Goal: Task Accomplishment & Management: Manage account settings

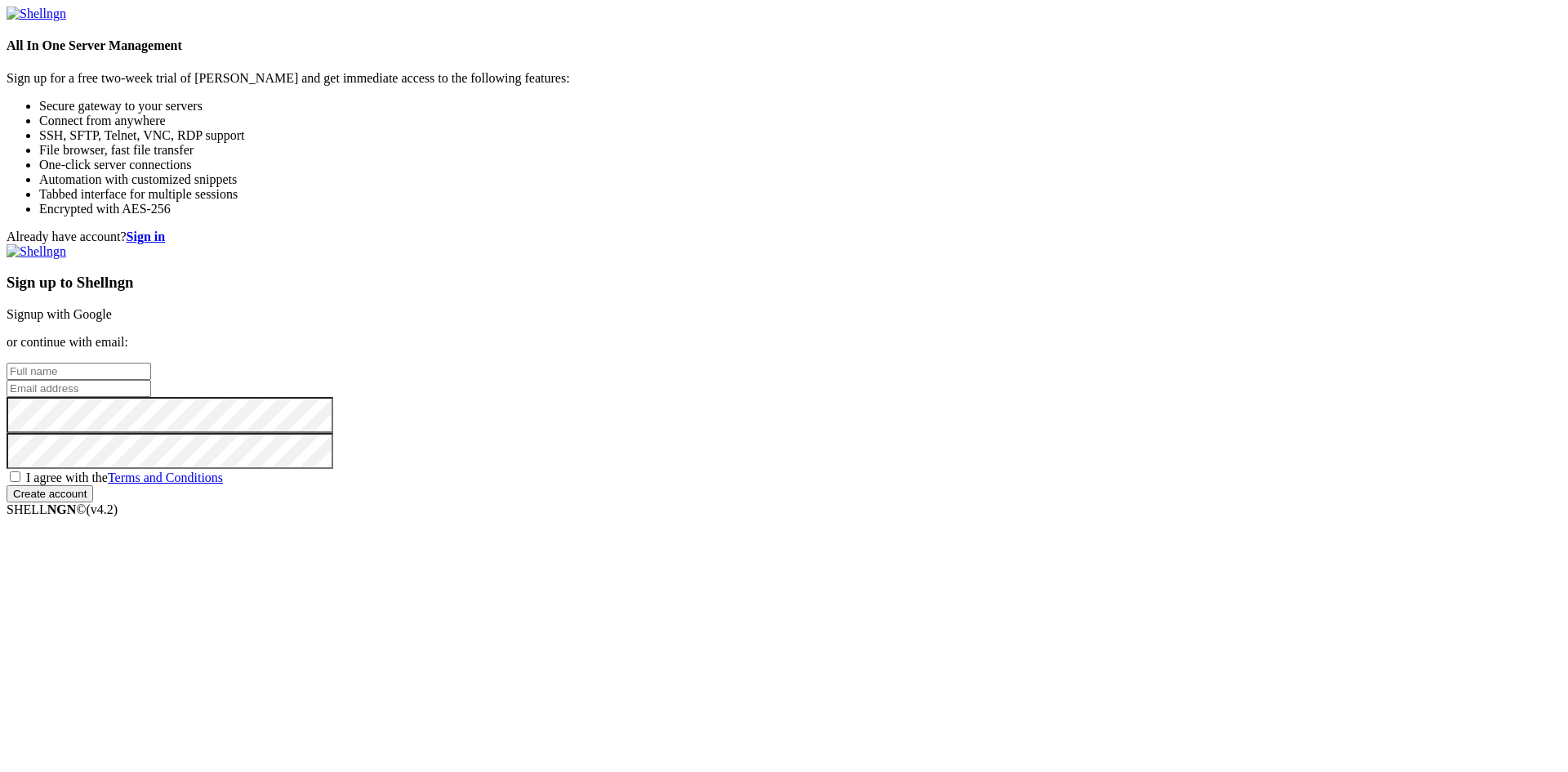
click at [151, 363] on input "text" at bounding box center [79, 371] width 145 height 17
paste input "[EMAIL_ADDRESS][DOMAIN_NAME]"
type input "[EMAIL_ADDRESS][DOMAIN_NAME]"
drag, startPoint x: 942, startPoint y: 377, endPoint x: 942, endPoint y: 398, distance: 21.0
click at [151, 380] on input "email" at bounding box center [79, 388] width 145 height 17
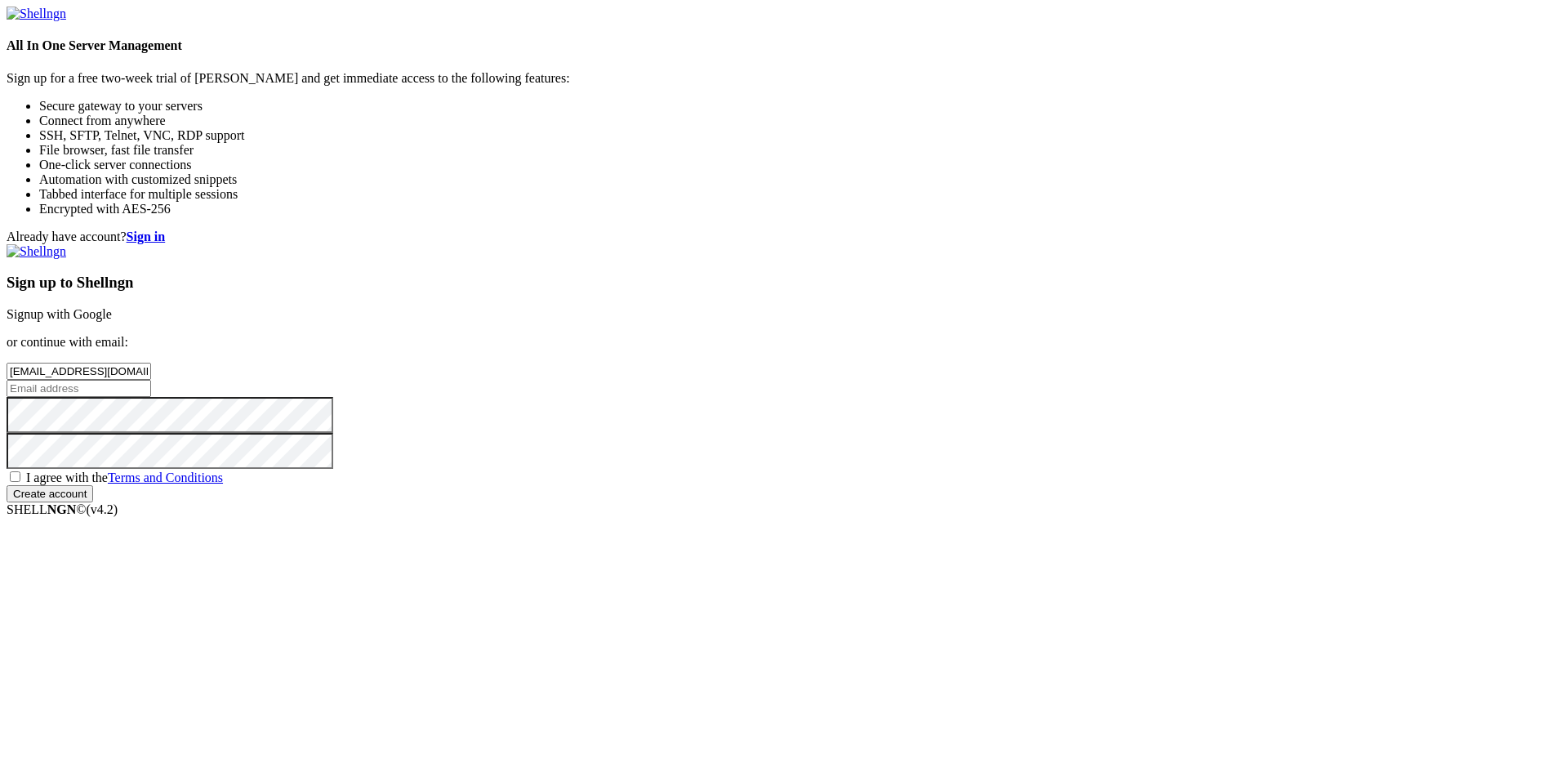
paste input "[EMAIL_ADDRESS][DOMAIN_NAME]"
type input "[EMAIL_ADDRESS][DOMAIN_NAME]"
click at [915, 485] on div "I agree with the Terms and Conditions" at bounding box center [784, 477] width 1555 height 16
click at [223, 484] on span "I agree with the Terms and Conditions" at bounding box center [125, 477] width 197 height 13
click at [20, 482] on input "I agree with the Terms and Conditions" at bounding box center [15, 477] width 11 height 11
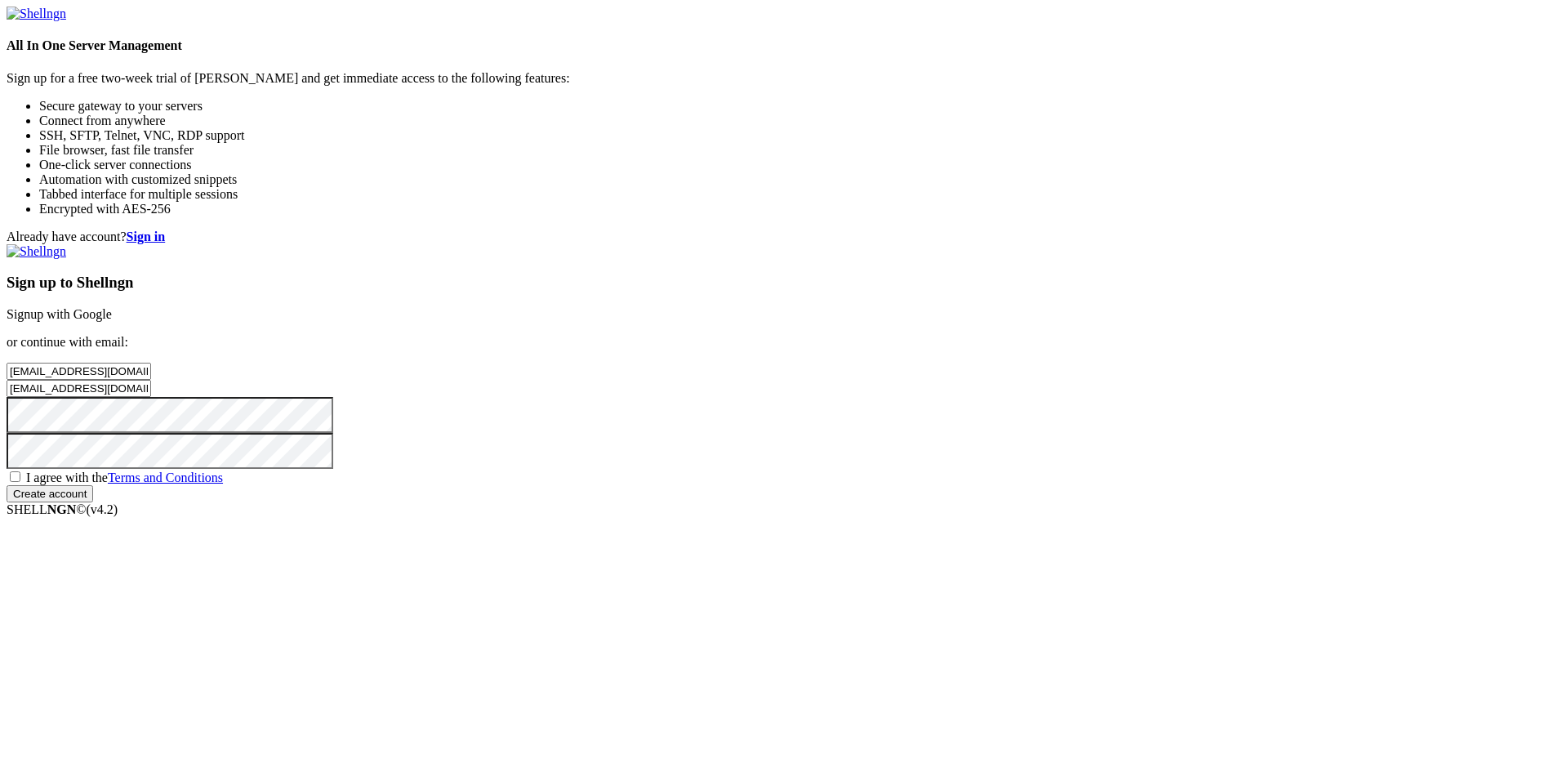
checkbox input "true"
drag, startPoint x: 952, startPoint y: 583, endPoint x: 636, endPoint y: 132, distance: 550.7
click at [93, 503] on input "Create account" at bounding box center [50, 493] width 87 height 17
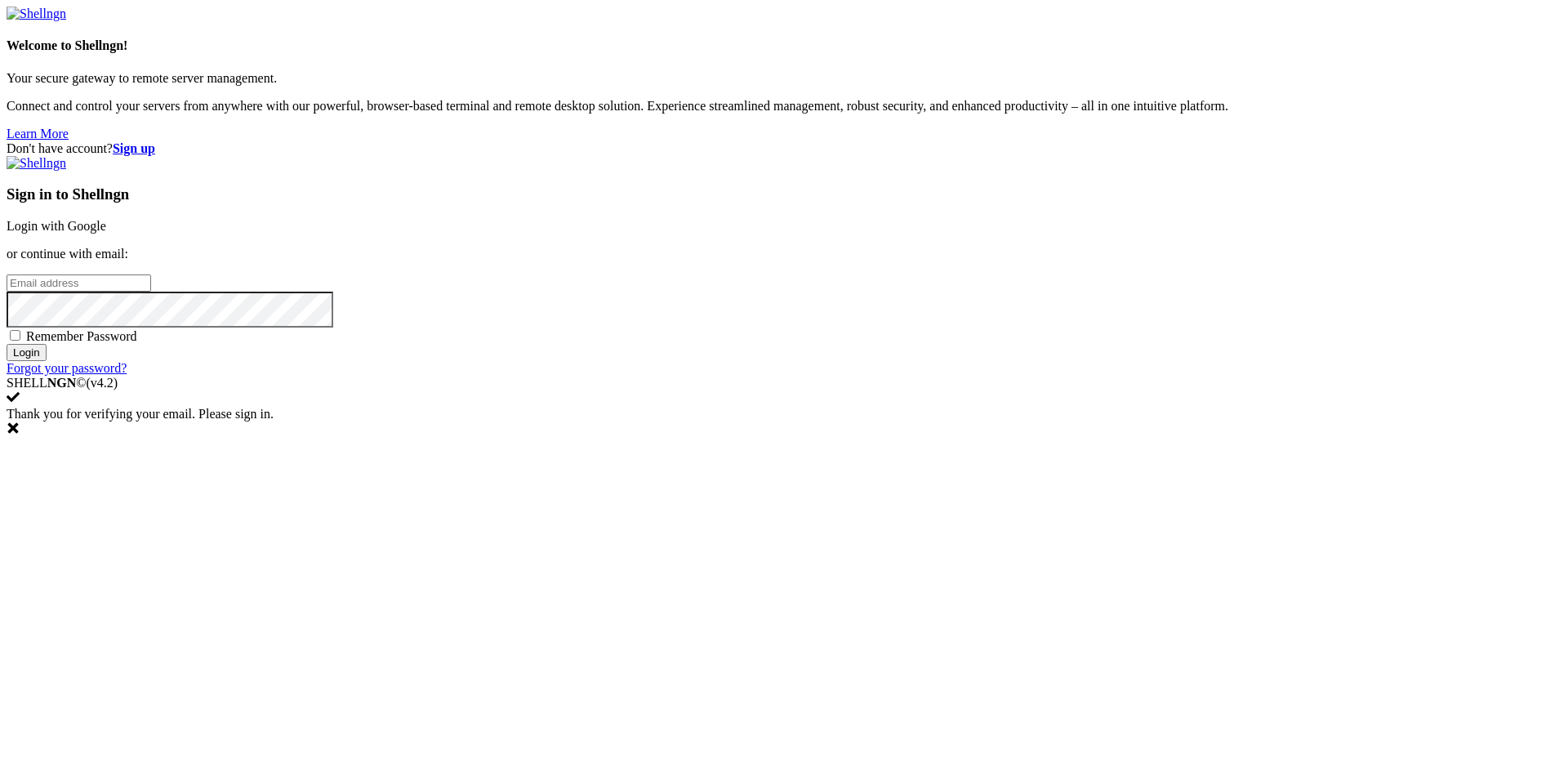
click at [928, 375] on div "Sign in to Shellngn Login with Google or continue with email: Remember Password…" at bounding box center [784, 265] width 1555 height 220
click at [151, 291] on input "email" at bounding box center [79, 283] width 145 height 17
paste input "[EMAIL_ADDRESS][DOMAIN_NAME]"
type input "[EMAIL_ADDRESS][DOMAIN_NAME]"
click at [926, 375] on div "Sign in to Shellngn Login with Google or continue with email: [EMAIL_ADDRESS][D…" at bounding box center [784, 265] width 1555 height 220
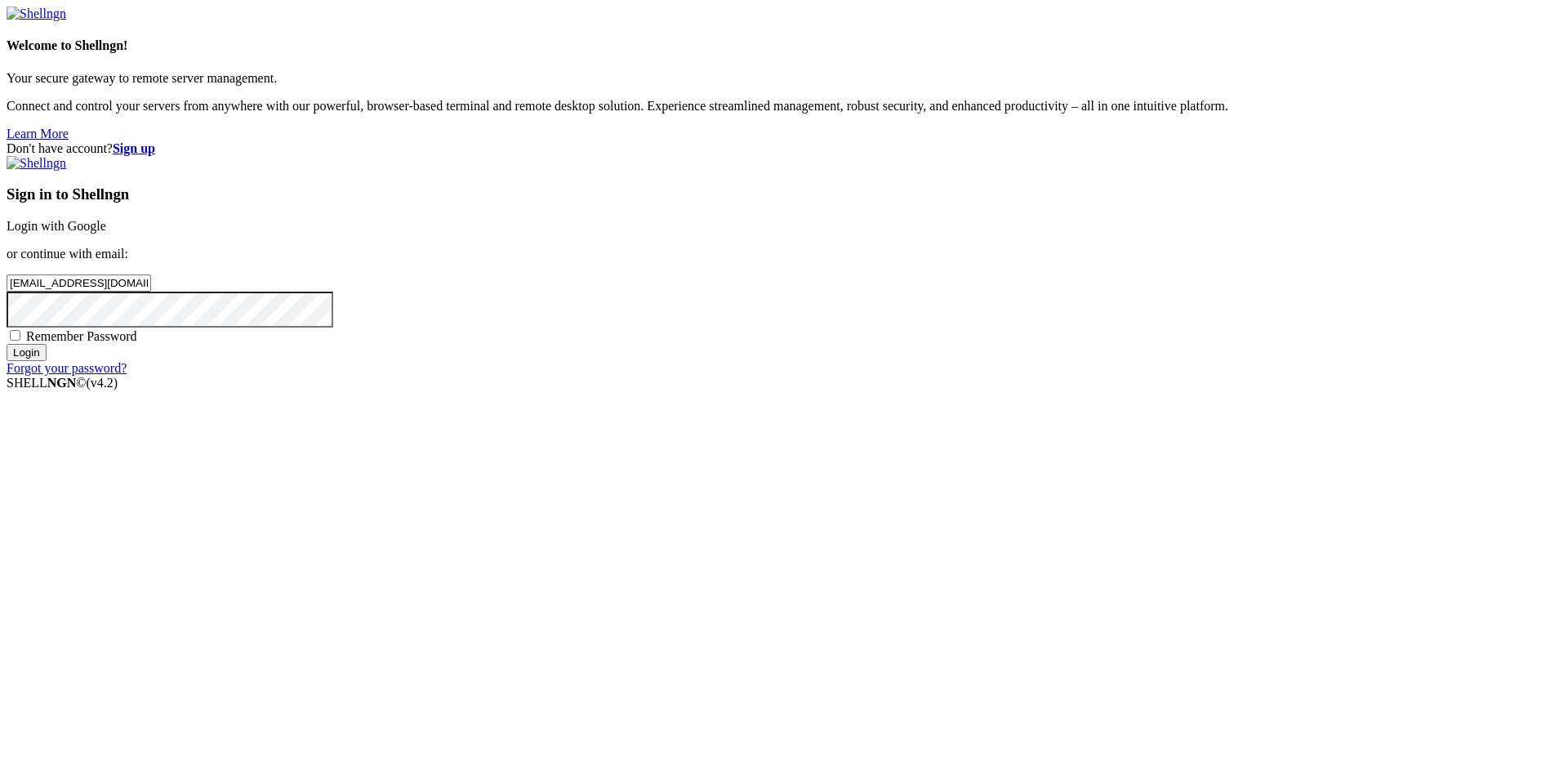
click at [46, 361] on input "Login" at bounding box center [27, 353] width 40 height 17
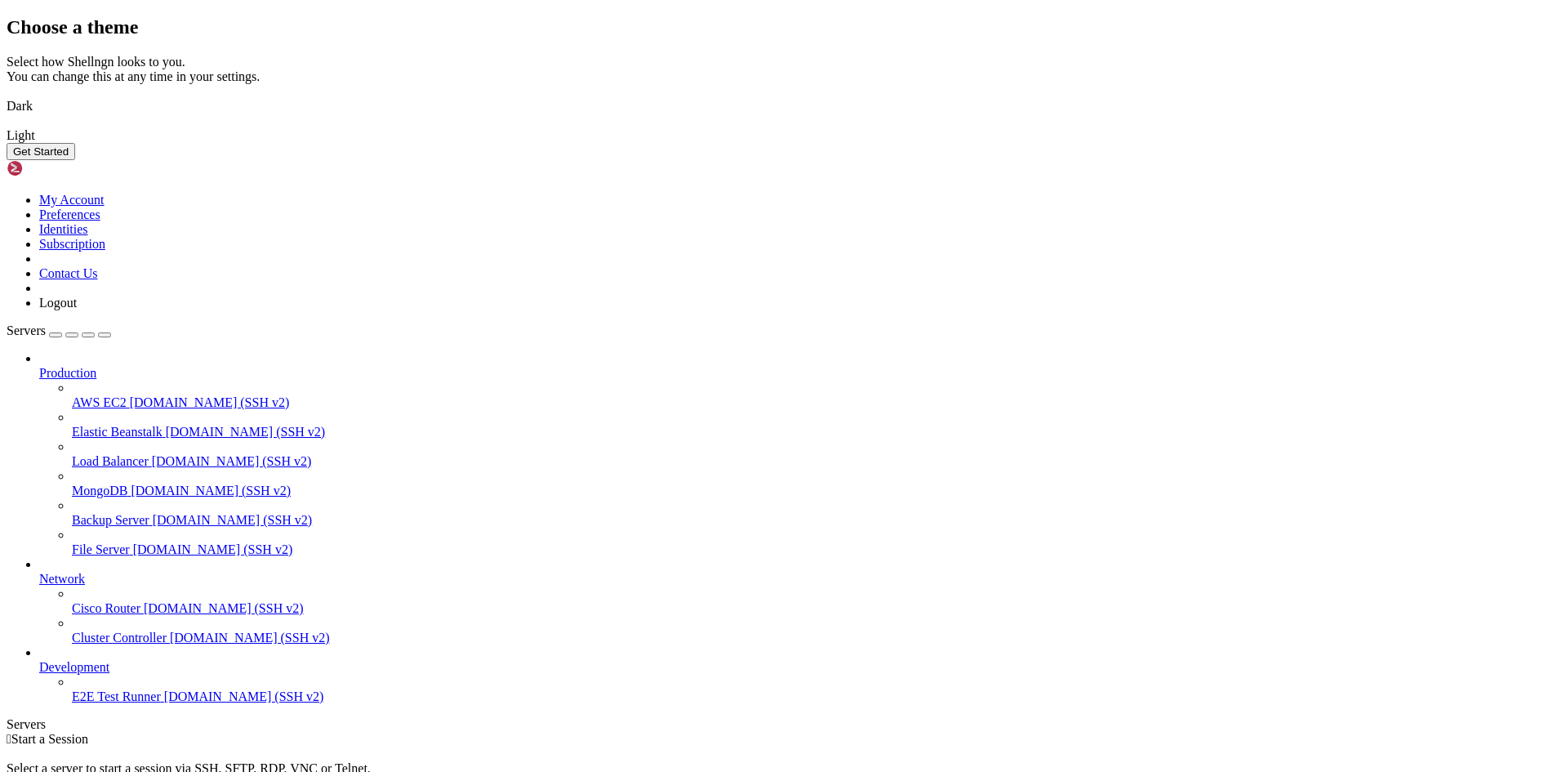
click at [7, 96] on img at bounding box center [7, 96] width 0 height 0
click at [75, 160] on button "Get Started" at bounding box center [41, 152] width 69 height 17
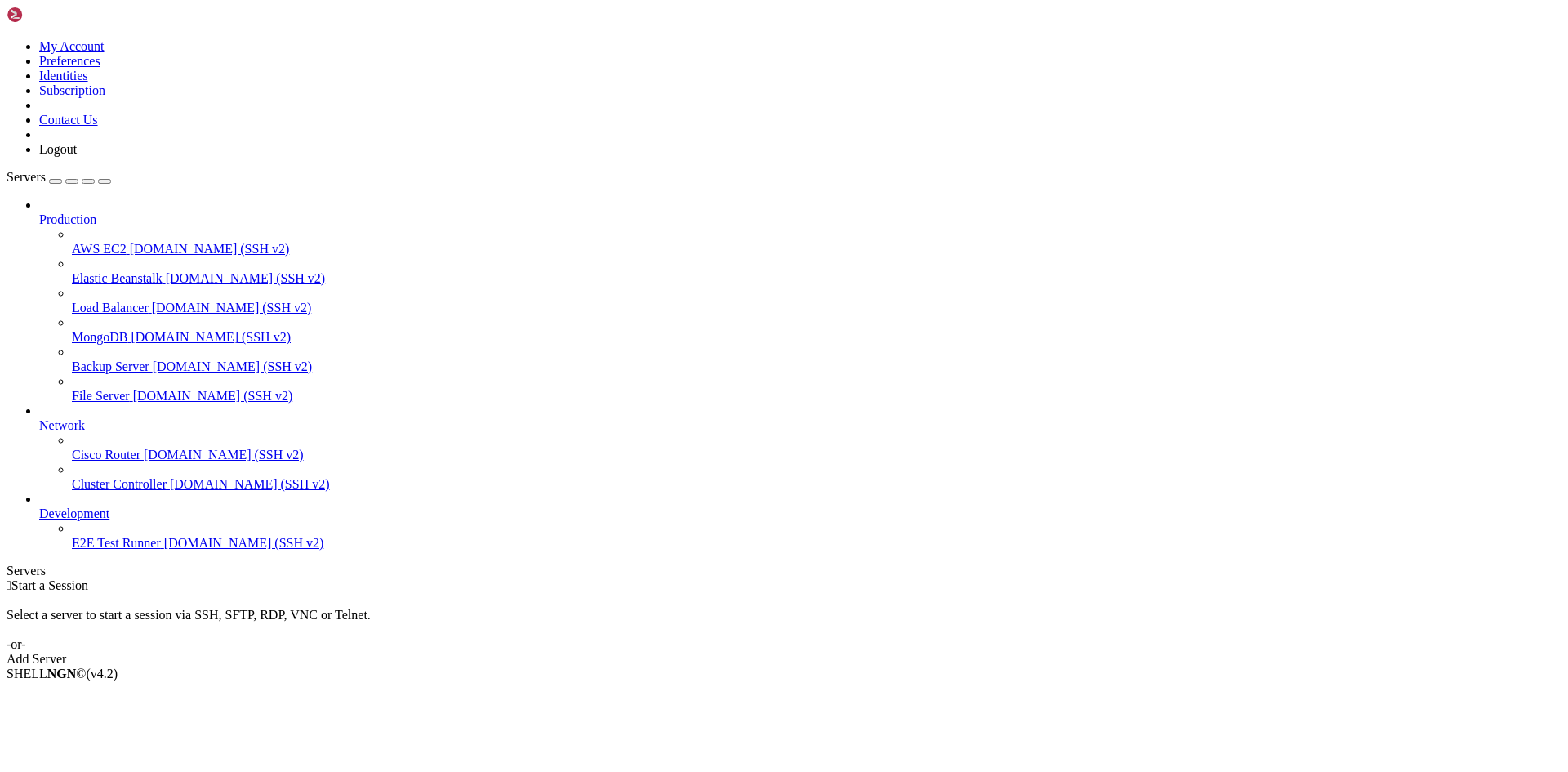
drag, startPoint x: 122, startPoint y: 152, endPoint x: 119, endPoint y: 168, distance: 16.3
click at [130, 242] on span "[DOMAIN_NAME] (SSH v2)" at bounding box center [210, 248] width 160 height 13
click at [37, 170] on span "Servers" at bounding box center [26, 177] width 40 height 13
click at [100, 11] on img at bounding box center [54, 14] width 94 height 16
click at [99, 13] on img at bounding box center [54, 14] width 94 height 16
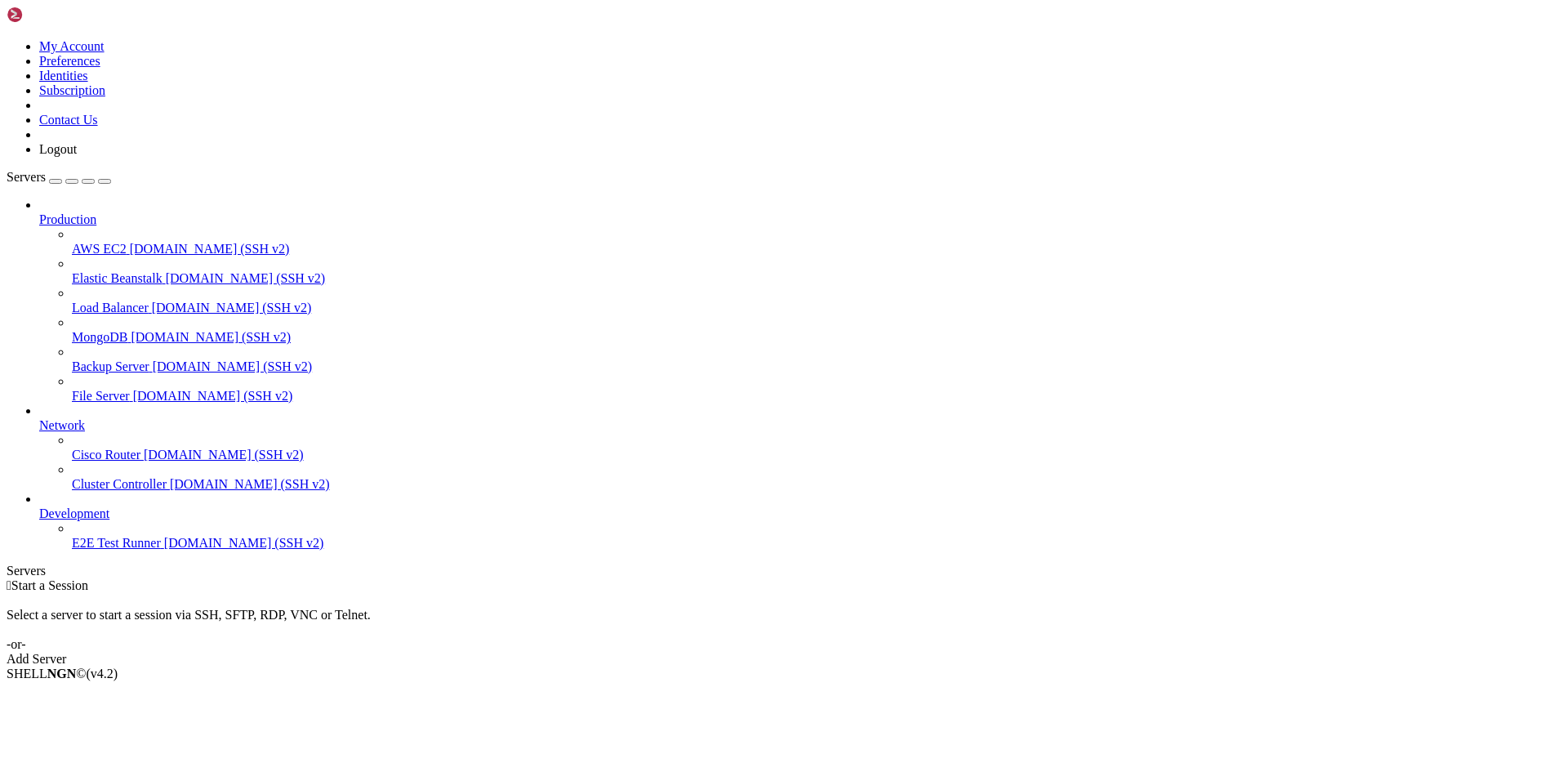
click at [115, 271] on span "Elastic Beanstalk" at bounding box center [117, 278] width 91 height 13
drag, startPoint x: 125, startPoint y: 144, endPoint x: 177, endPoint y: 156, distance: 53.4
click at [130, 242] on span "[DOMAIN_NAME] (SSH v2)" at bounding box center [210, 248] width 160 height 13
click at [908, 652] on div "Add Server" at bounding box center [784, 658] width 1555 height 14
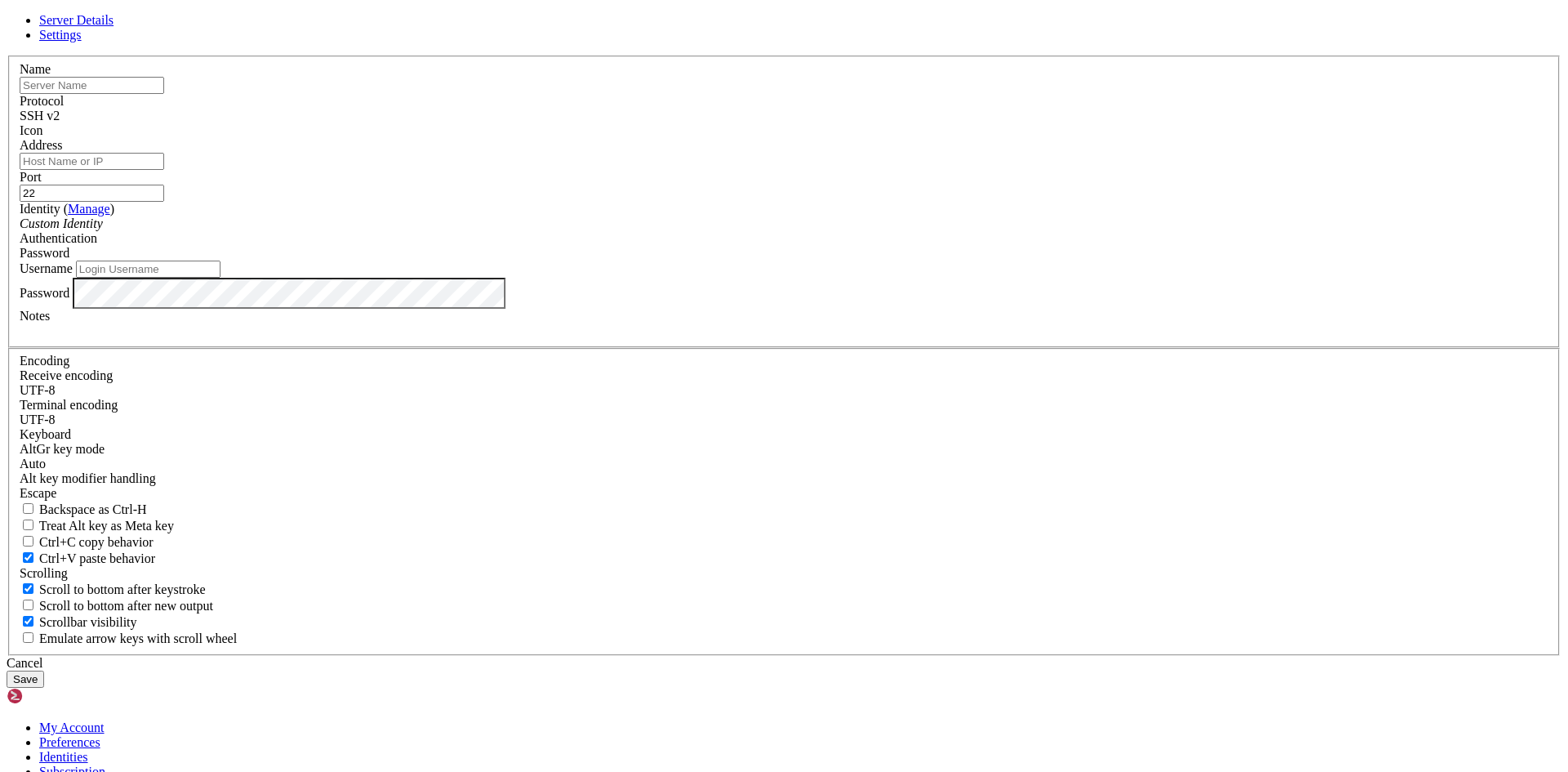
click at [881, 124] on div "SSH v2" at bounding box center [784, 115] width 1529 height 14
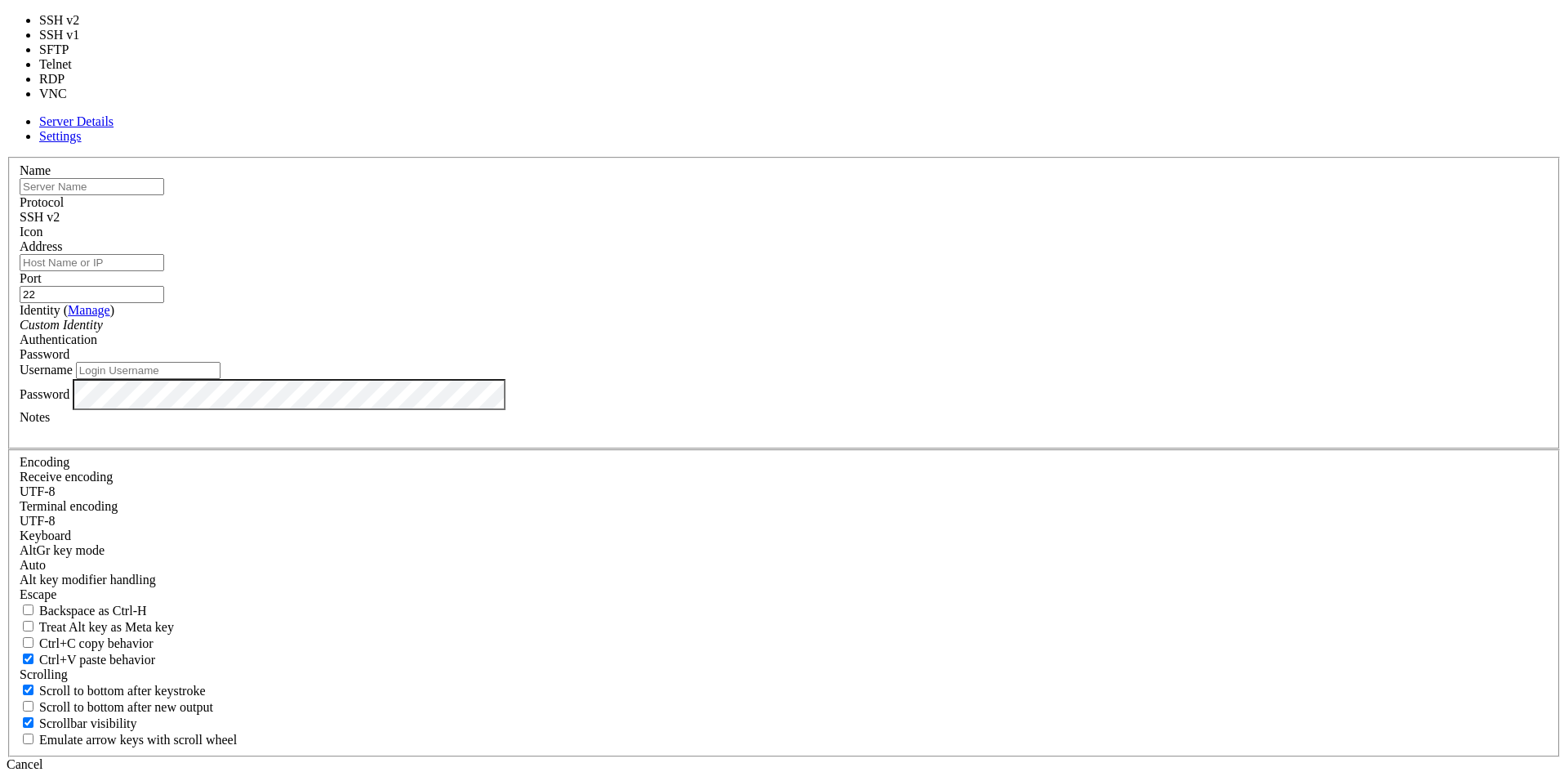
click at [880, 225] on div "SSH v2" at bounding box center [784, 216] width 1529 height 14
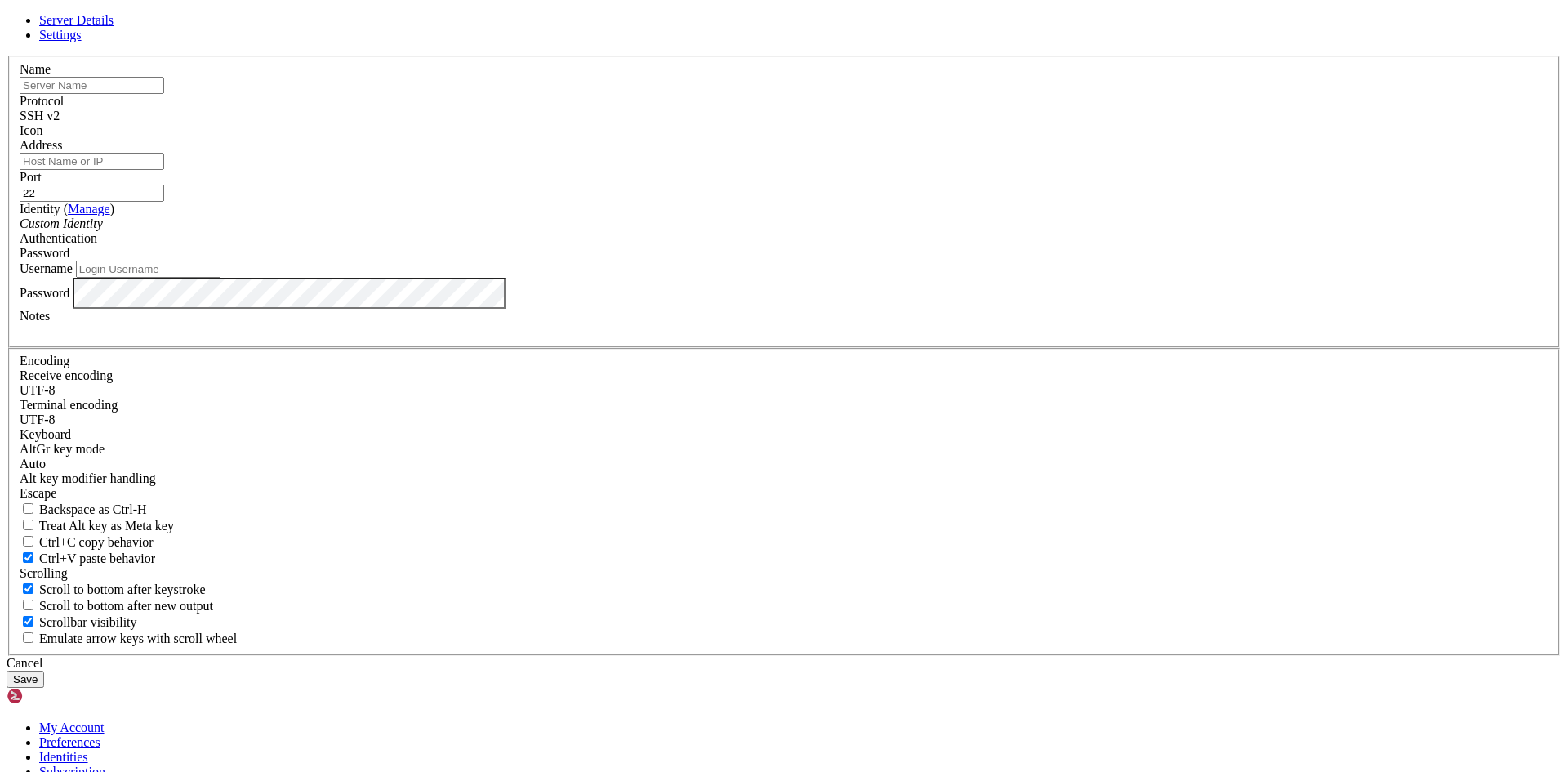
click at [164, 94] on input "text" at bounding box center [92, 85] width 145 height 17
paste input "[TECHNICAL_ID]"
click at [164, 94] on input "[TECHNICAL_ID]" at bounding box center [92, 85] width 145 height 17
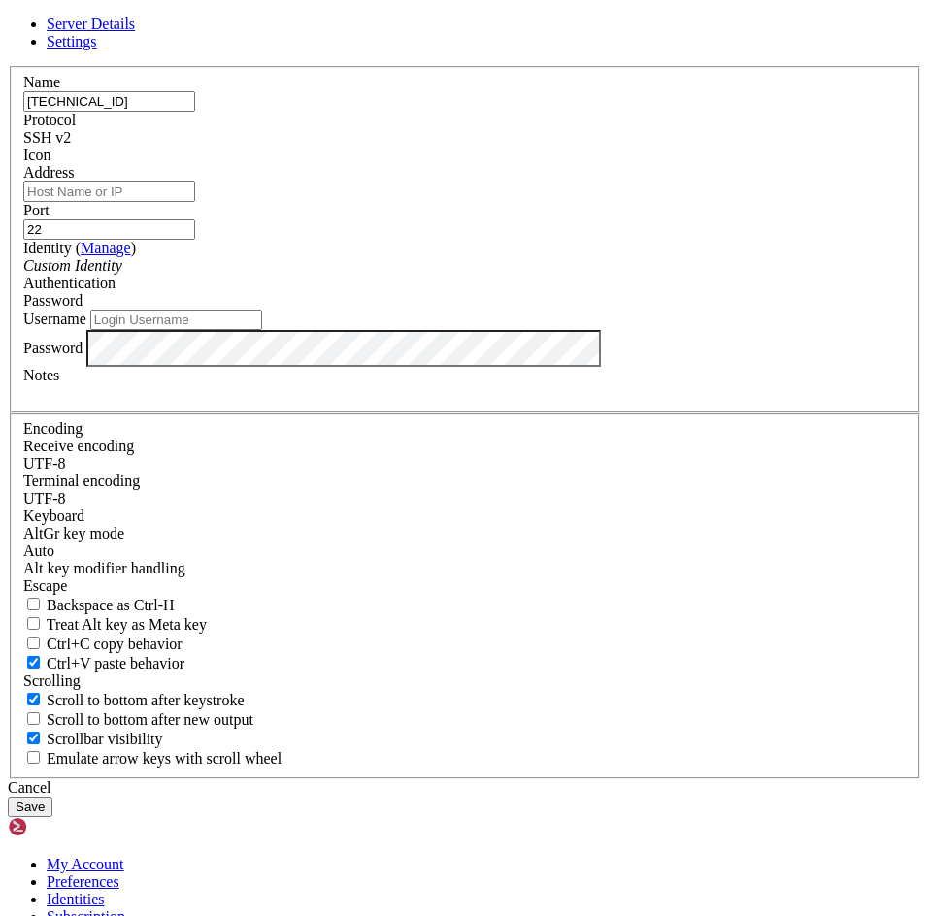
type input "[TECHNICAL_ID]"
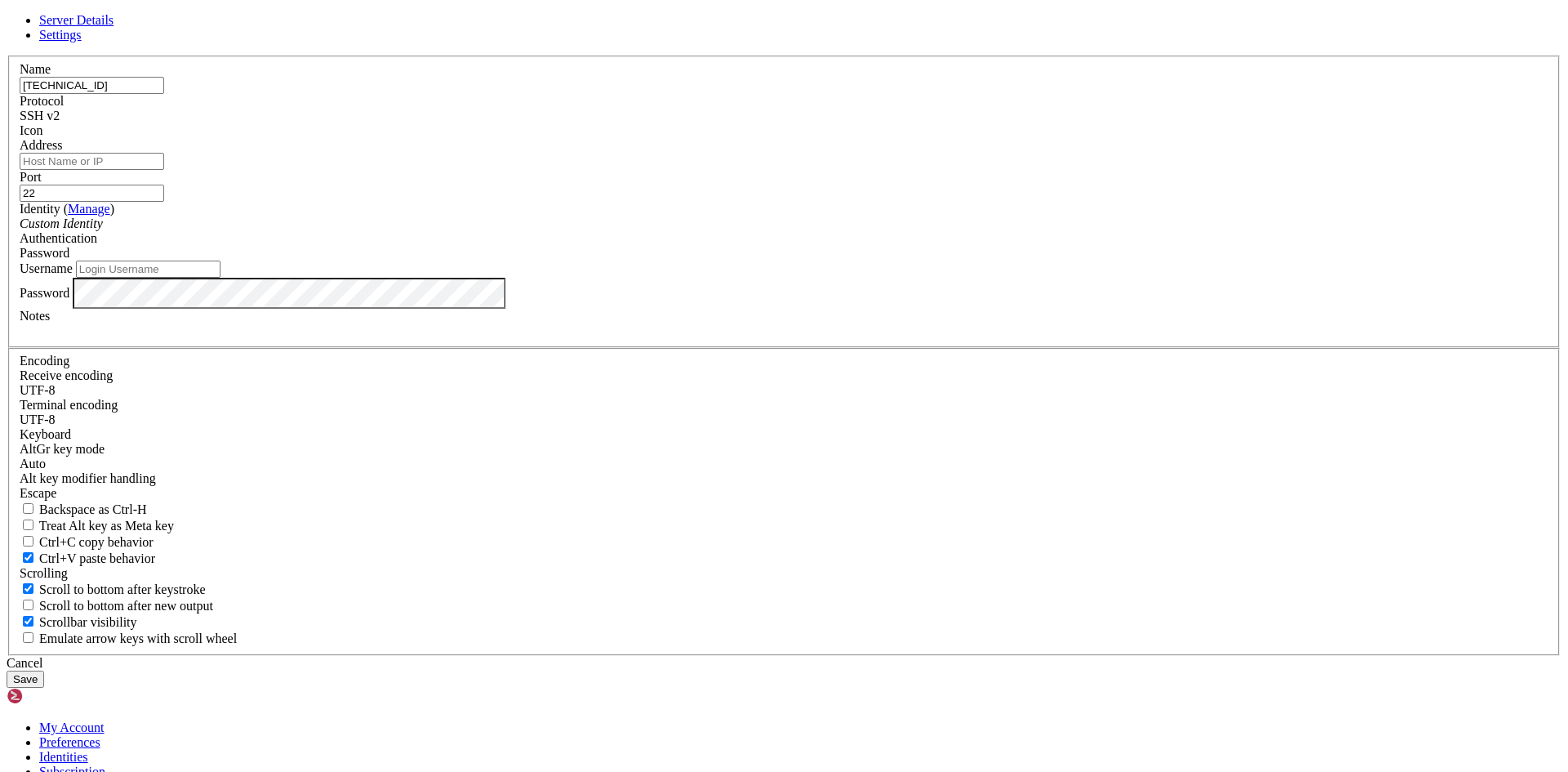
click at [164, 170] on input "Address" at bounding box center [92, 161] width 145 height 17
click at [221, 278] on input "Username" at bounding box center [148, 269] width 145 height 17
type input "root"
click at [164, 94] on input "[TECHNICAL_ID]" at bounding box center [92, 85] width 145 height 17
click at [164, 170] on input "Address" at bounding box center [92, 161] width 145 height 17
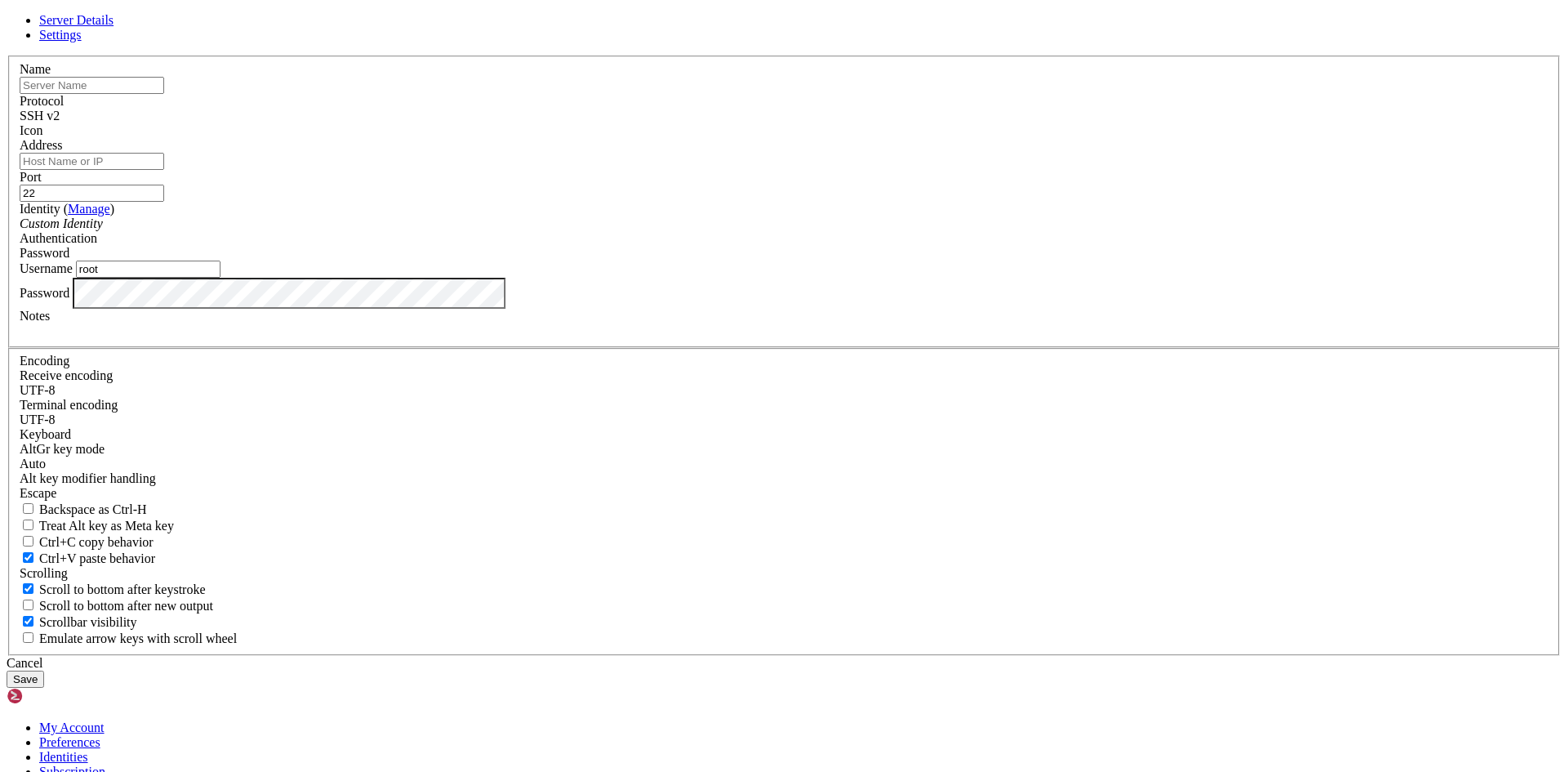
paste input "[TECHNICAL_ID]"
type input "[TECHNICAL_ID]"
click at [164, 202] on input "22" at bounding box center [92, 193] width 145 height 17
click at [164, 202] on input "2025" at bounding box center [92, 193] width 145 height 17
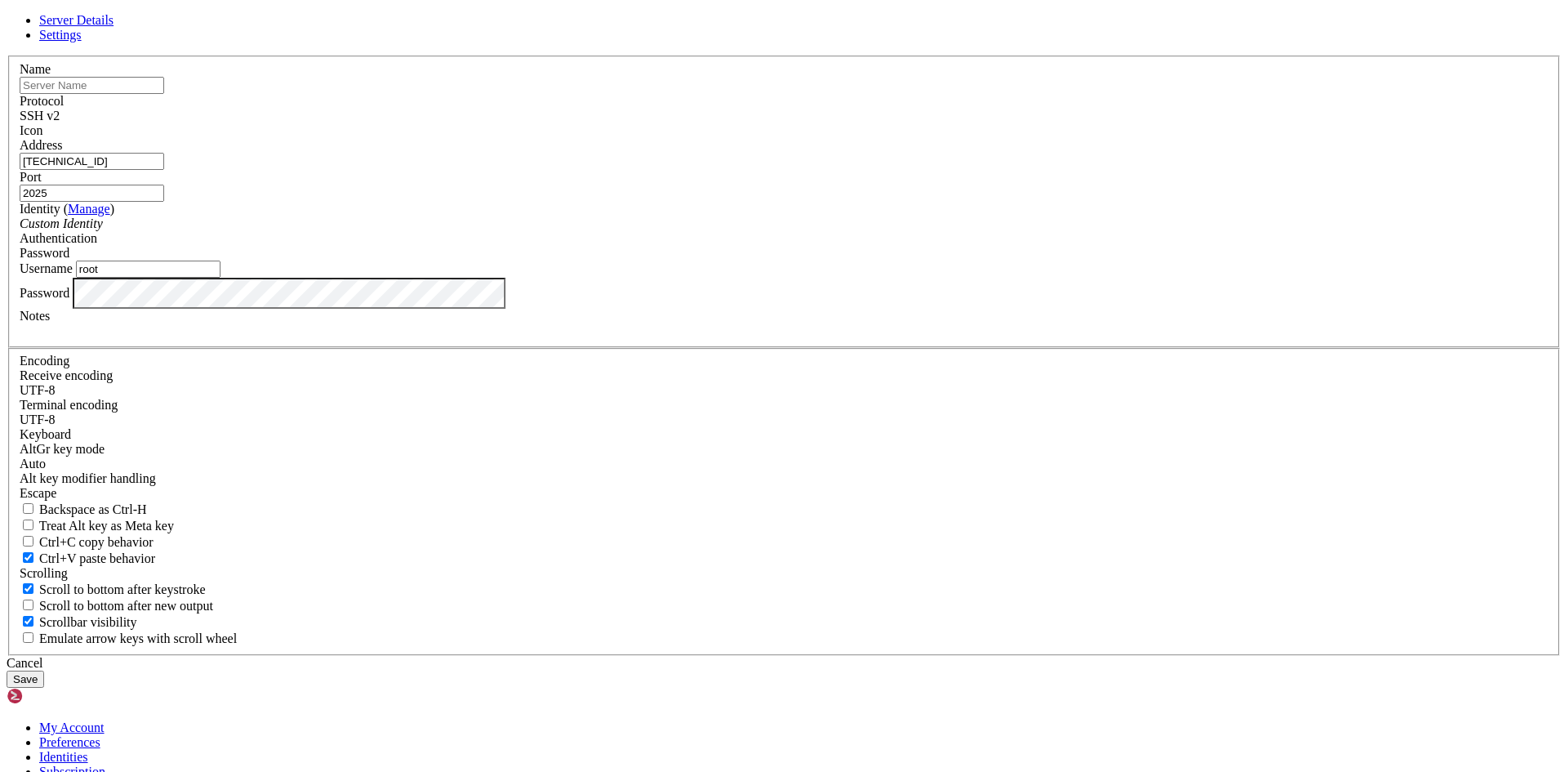
drag, startPoint x: 890, startPoint y: 303, endPoint x: 833, endPoint y: 304, distance: 57.0
click at [164, 202] on input "2025" at bounding box center [92, 193] width 145 height 17
type input "22"
click at [44, 671] on button "Save" at bounding box center [25, 679] width 38 height 17
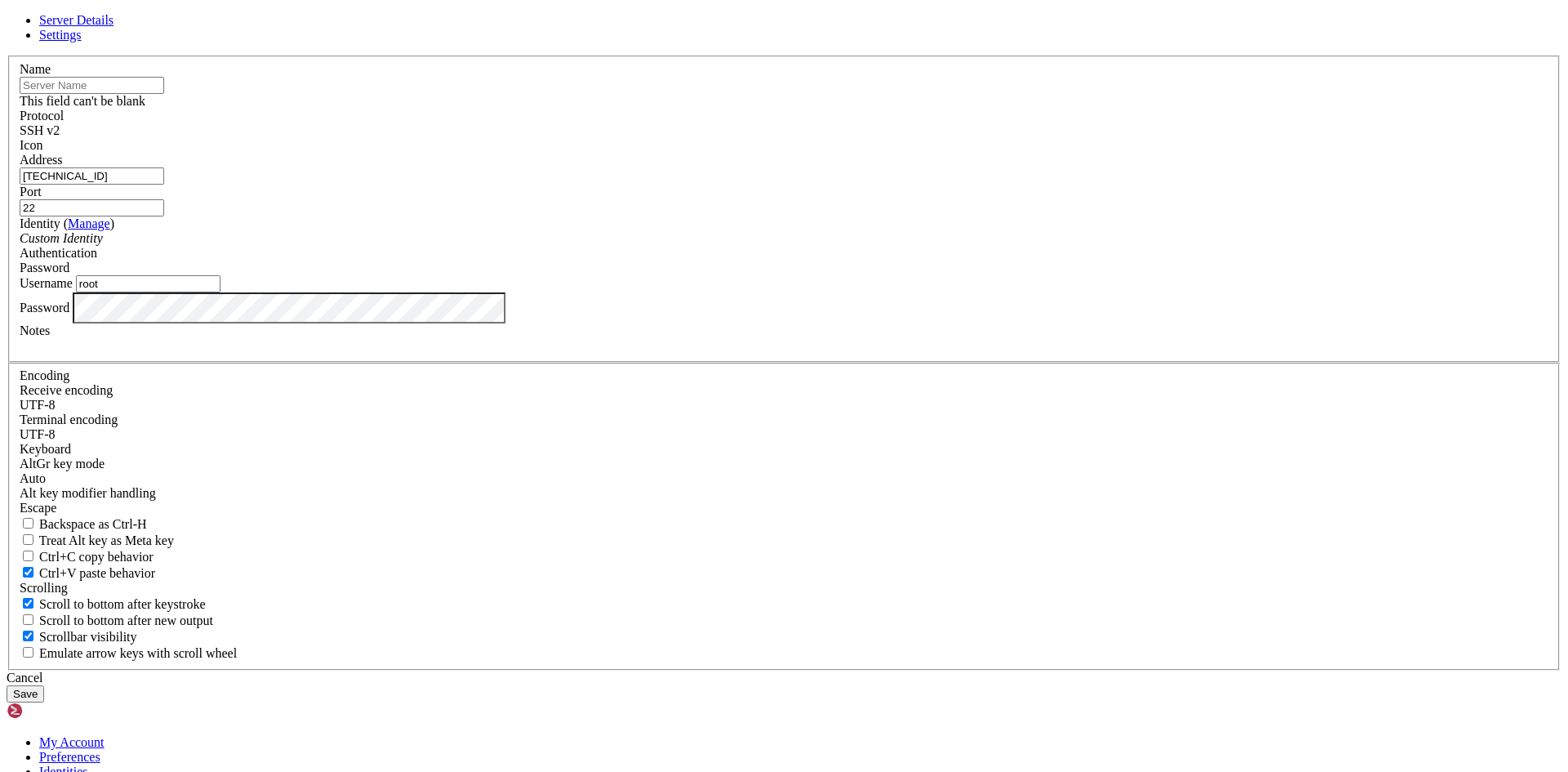
click at [164, 184] on input "[TECHNICAL_ID]" at bounding box center [92, 176] width 145 height 17
click at [164, 94] on input "text" at bounding box center [92, 85] width 145 height 17
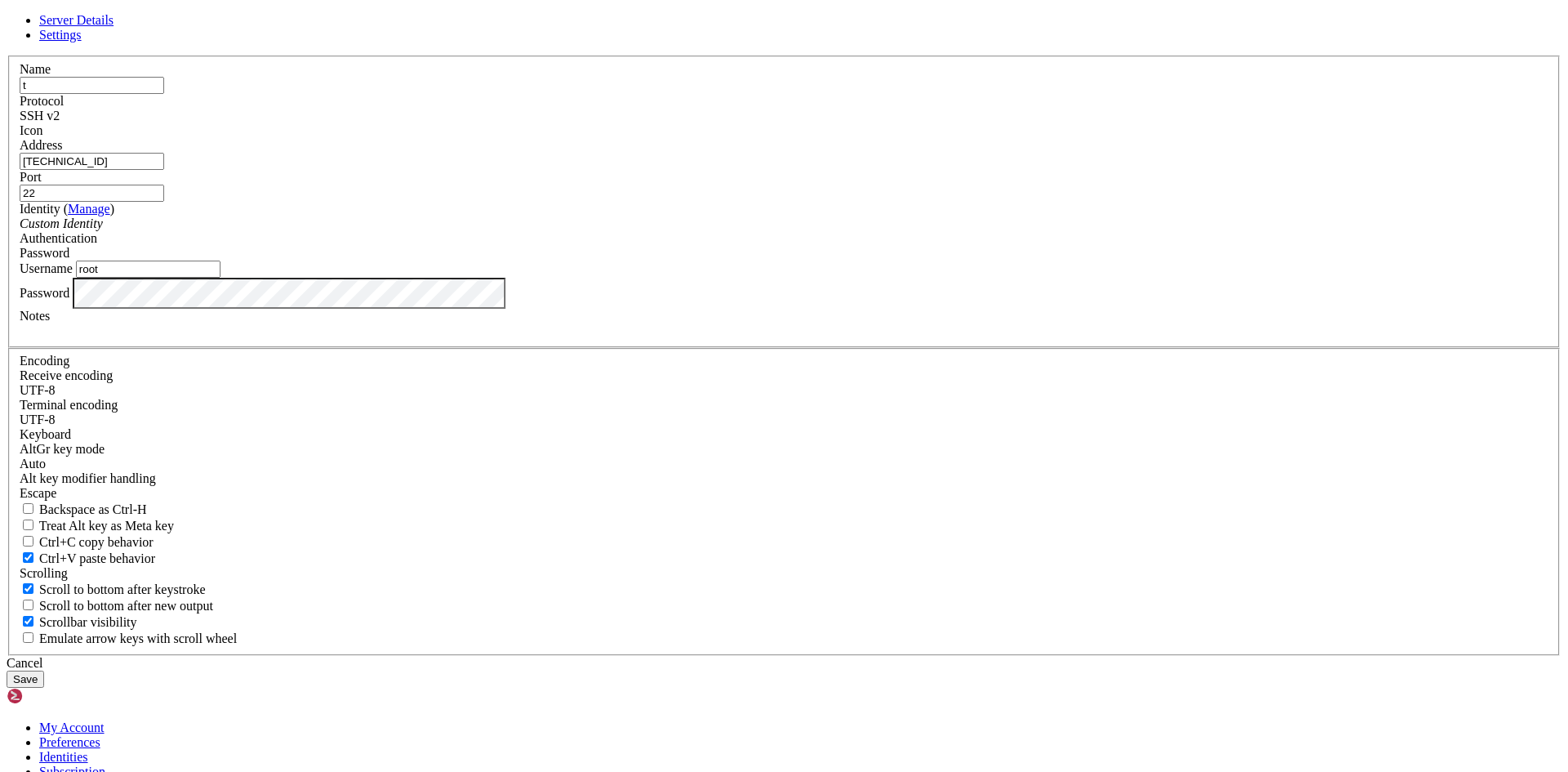
type input "t"
click at [44, 671] on button "Save" at bounding box center [25, 679] width 38 height 17
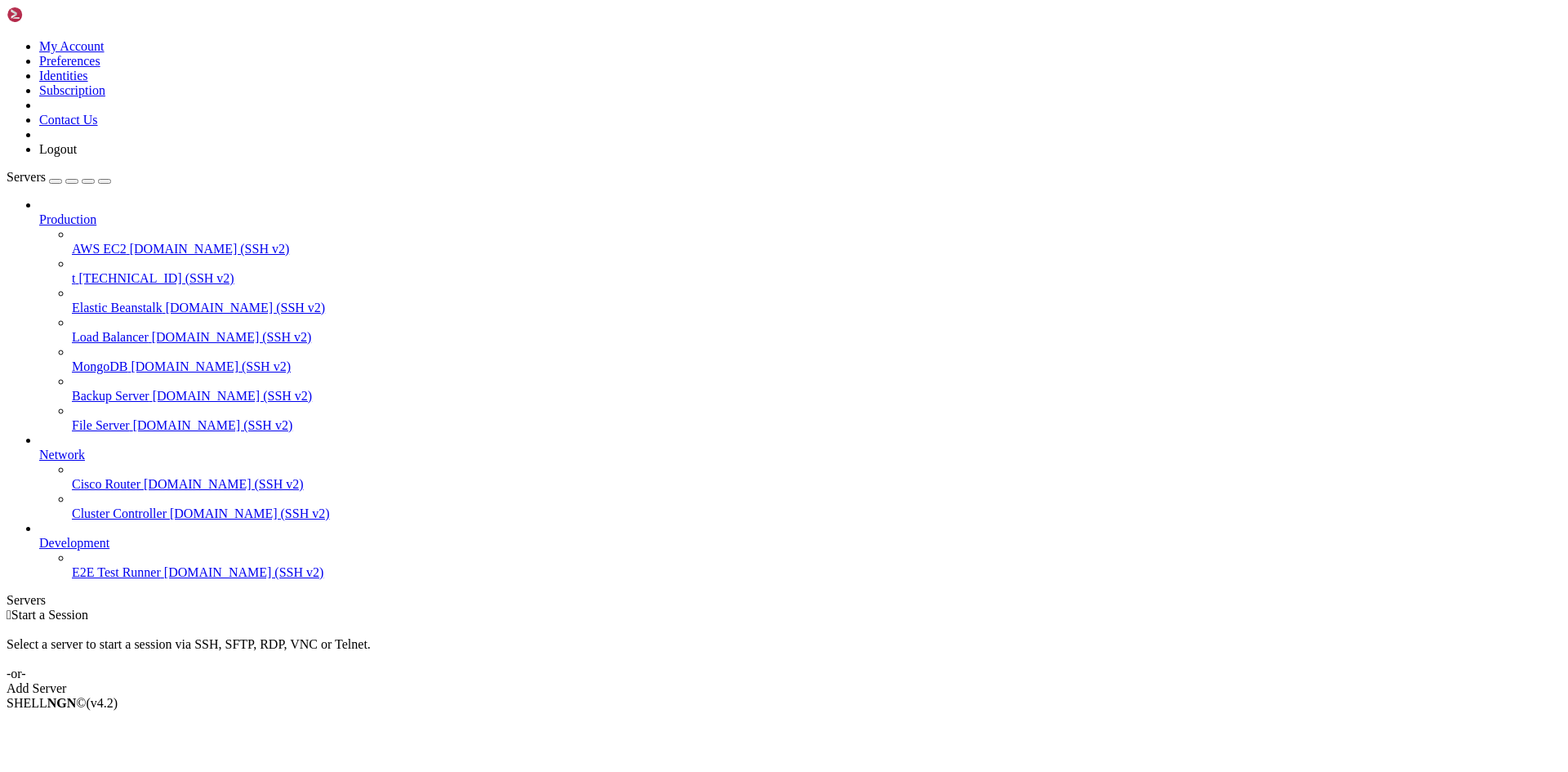
click at [125, 271] on span "[TECHNICAL_ID] (SSH v2)" at bounding box center [156, 278] width 155 height 13
click at [75, 271] on span "t" at bounding box center [73, 278] width 3 height 13
click at [72, 271] on icon at bounding box center [72, 271] width 0 height 0
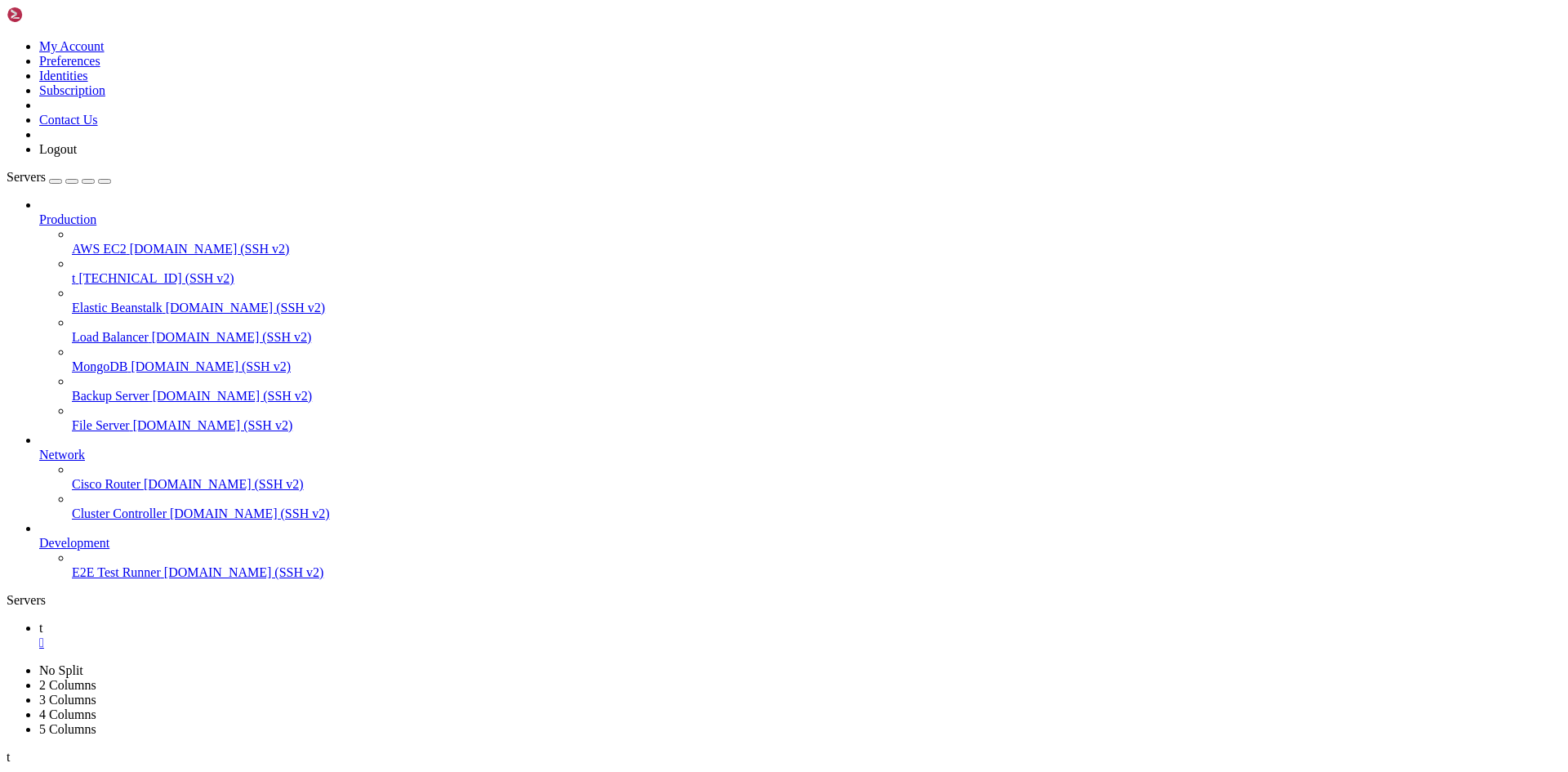
click at [7, 40] on icon at bounding box center [7, 40] width 0 height 0
click at [104, 53] on link "My Account" at bounding box center [72, 46] width 66 height 13
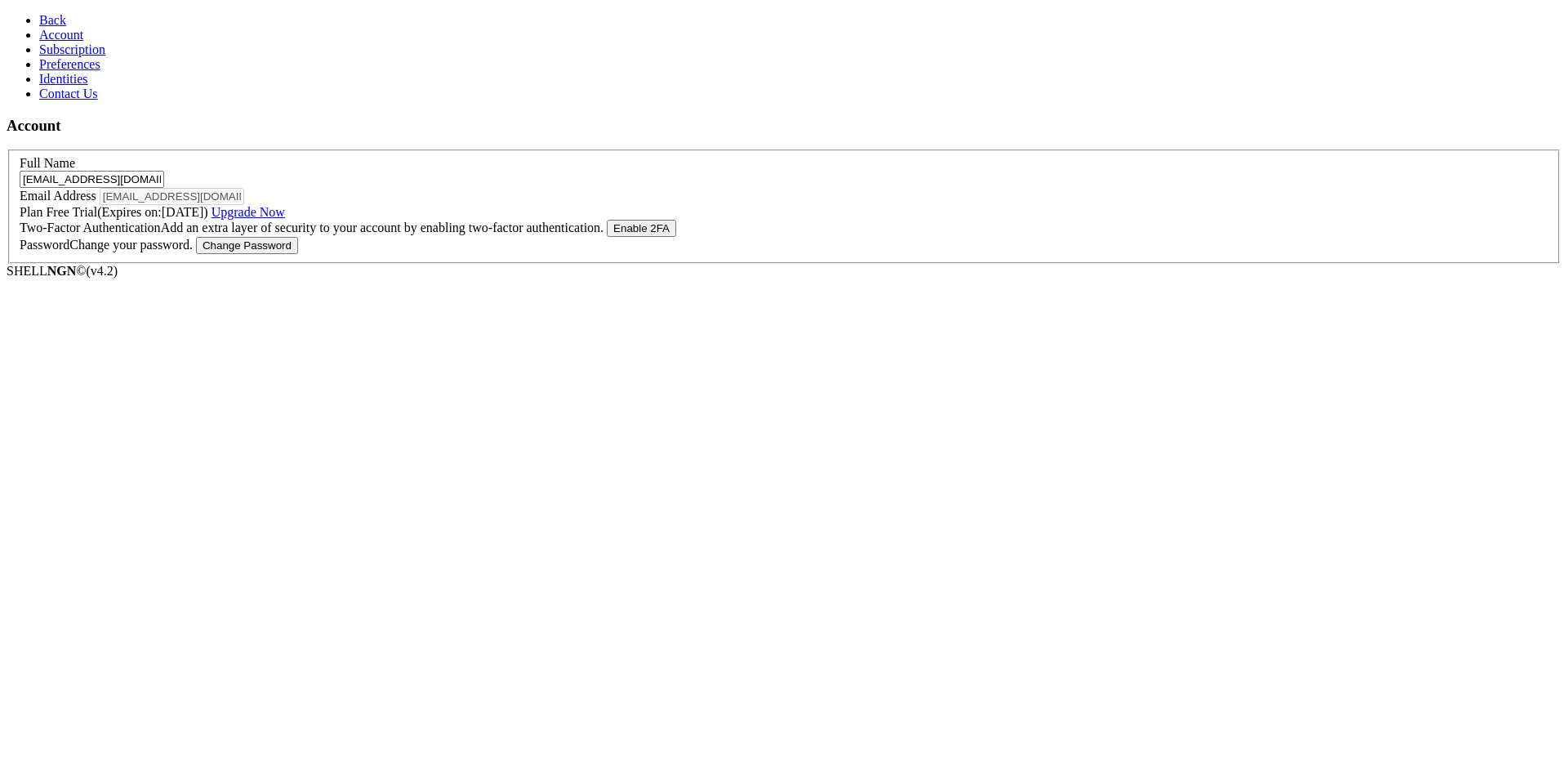
click at [71, 56] on span "Subscription" at bounding box center [72, 49] width 66 height 13
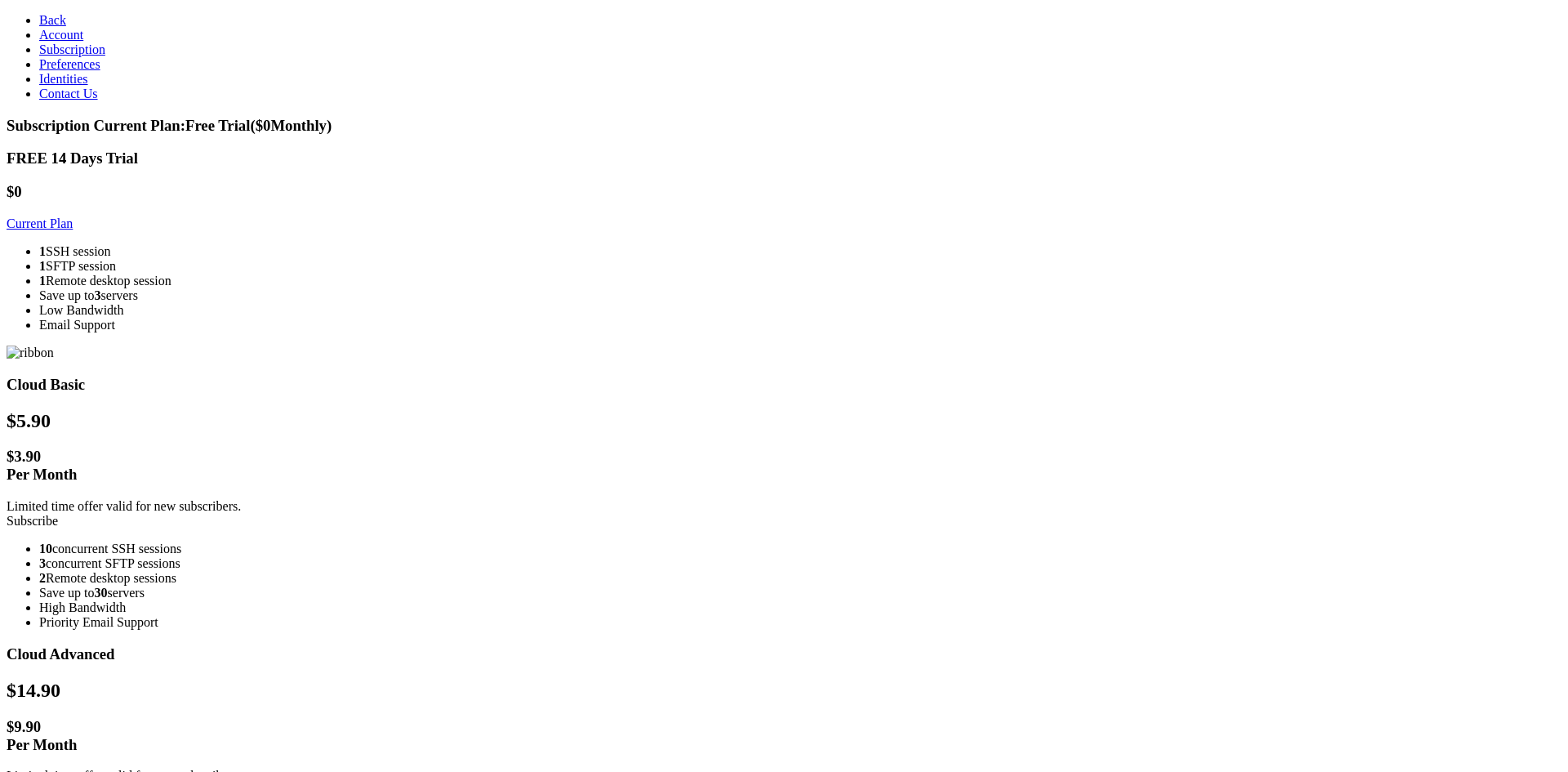
click at [83, 100] on link "Contact Us" at bounding box center [69, 93] width 59 height 13
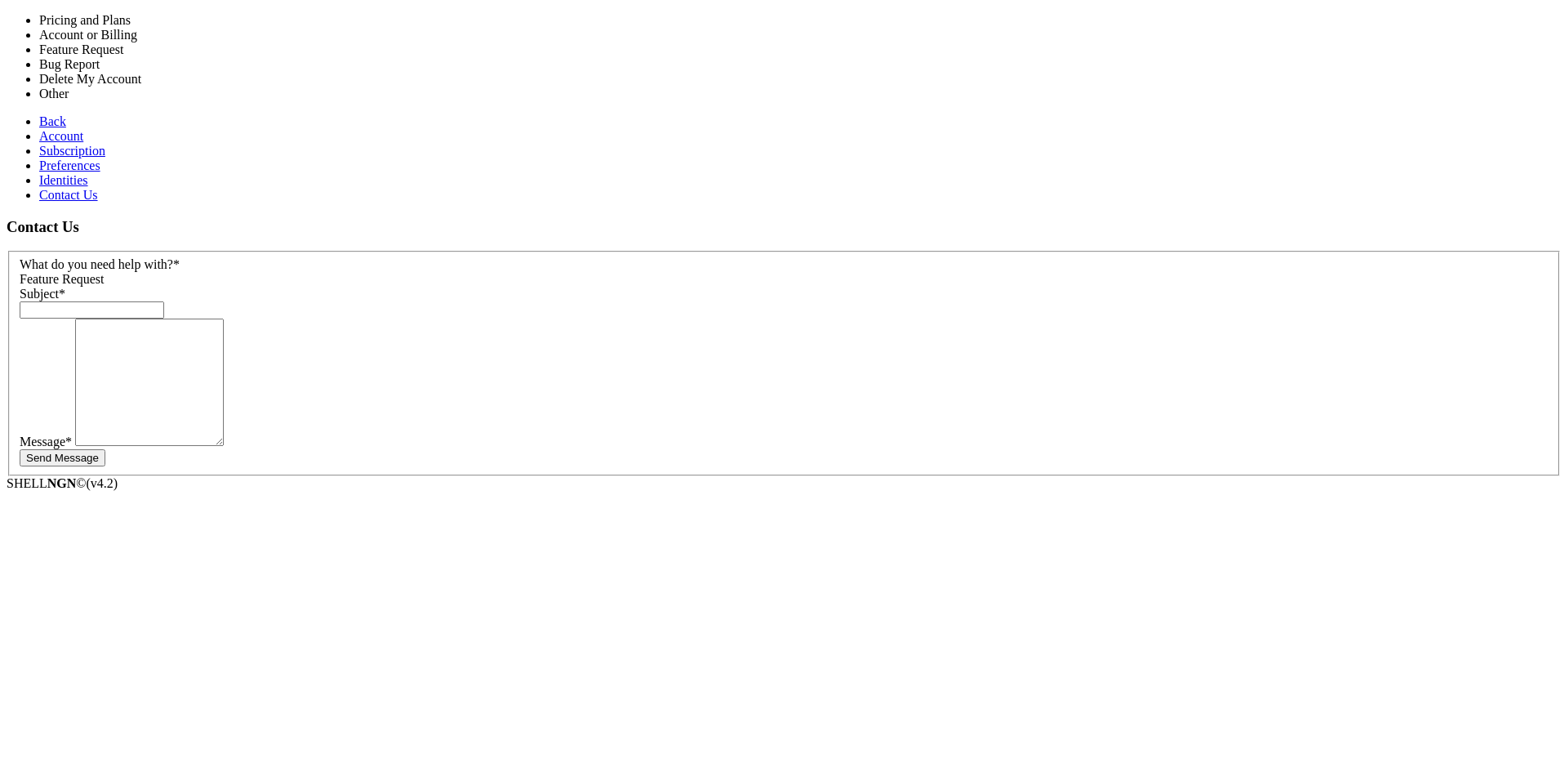
click at [104, 272] on span "Feature Request" at bounding box center [61, 279] width 85 height 13
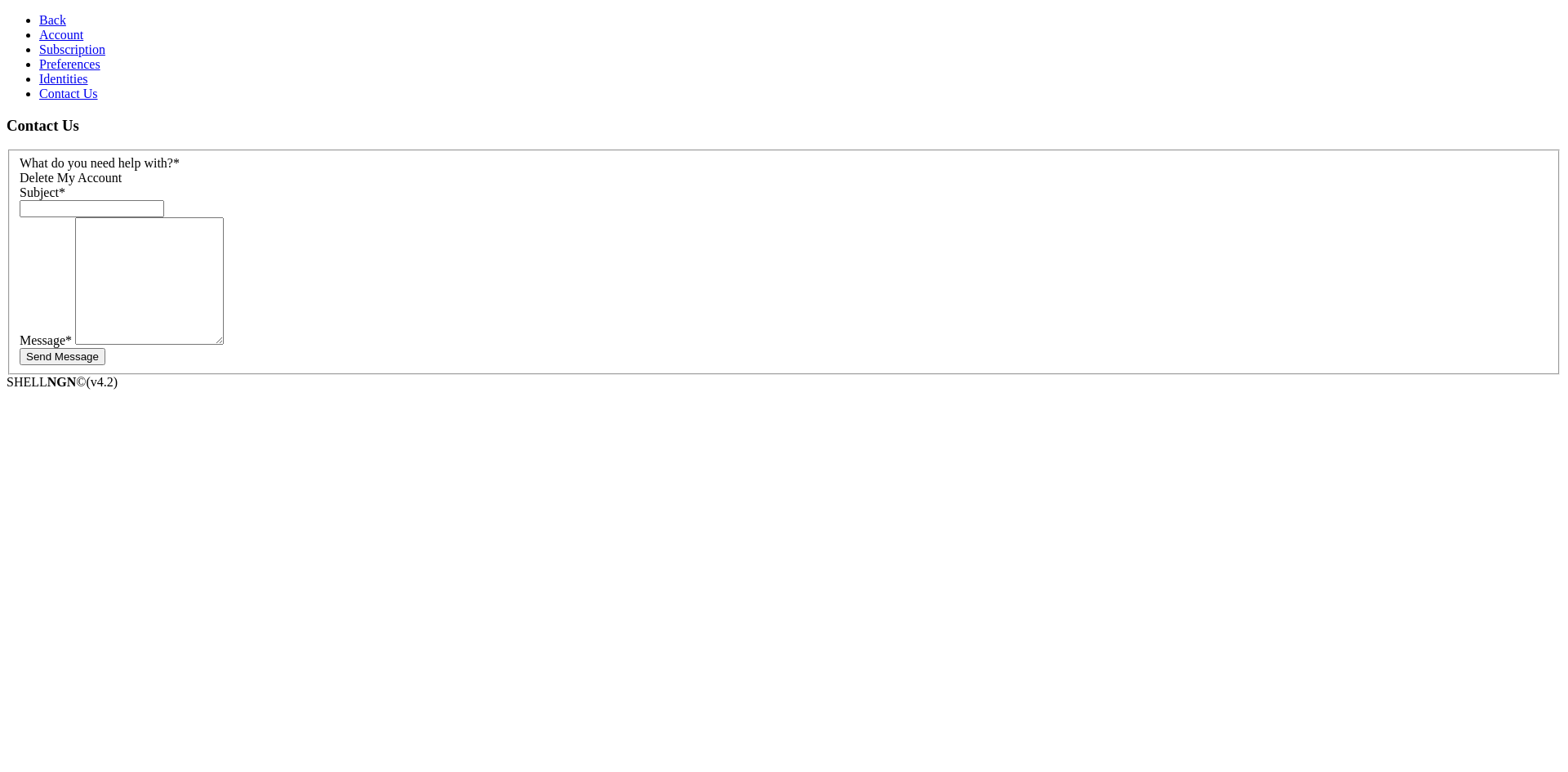
click at [239, 185] on div "Subject *" at bounding box center [784, 201] width 1529 height 32
drag, startPoint x: 239, startPoint y: 165, endPoint x: 243, endPoint y: 179, distance: 14.6
click at [242, 185] on div "Subject *" at bounding box center [784, 201] width 1529 height 32
click at [164, 200] on input "text" at bounding box center [92, 209] width 145 height 17
type input "delete"
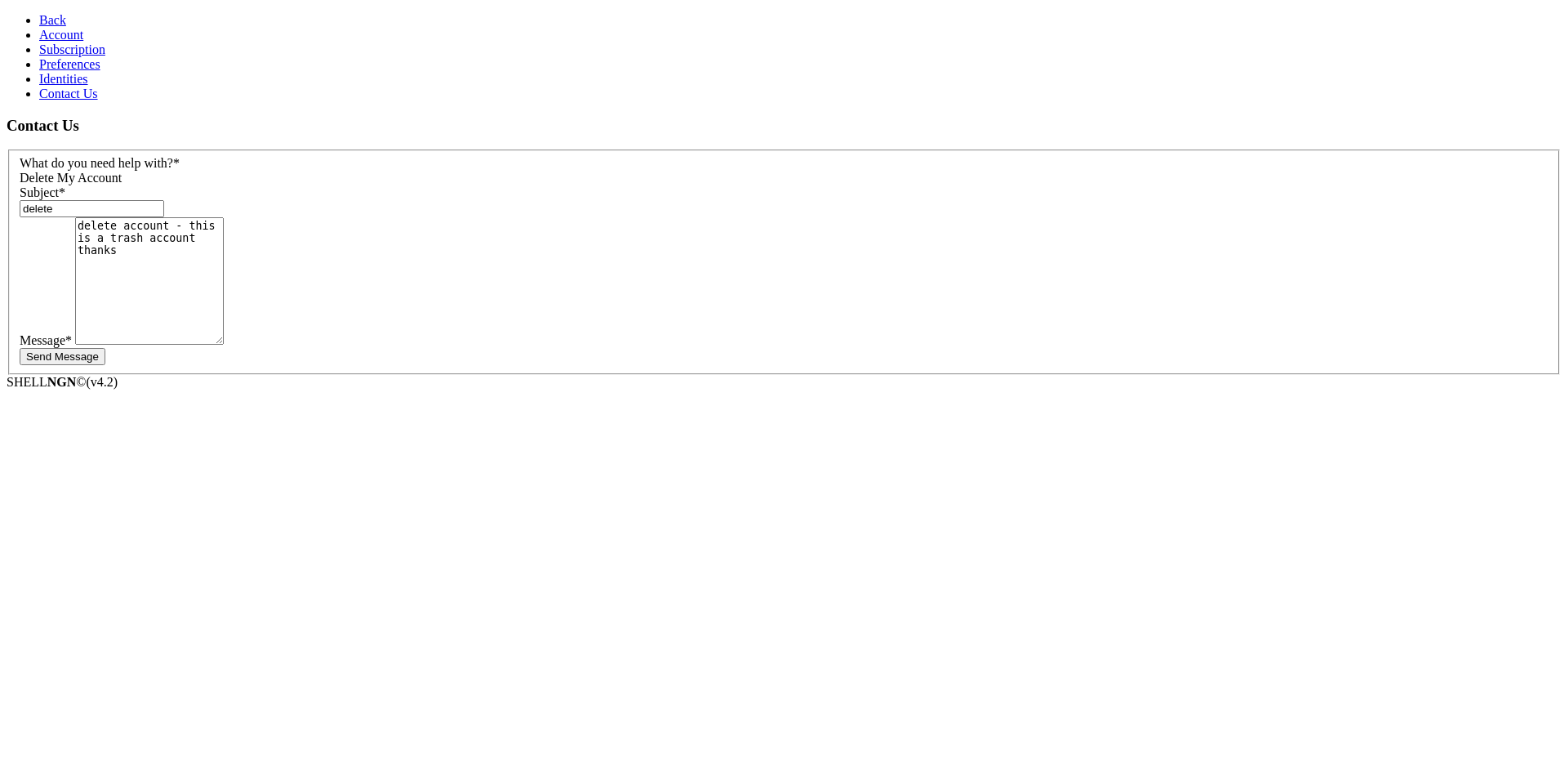
type textarea "delete account - this is a trash account thanks"
click at [105, 348] on button "Send Message" at bounding box center [62, 356] width 86 height 17
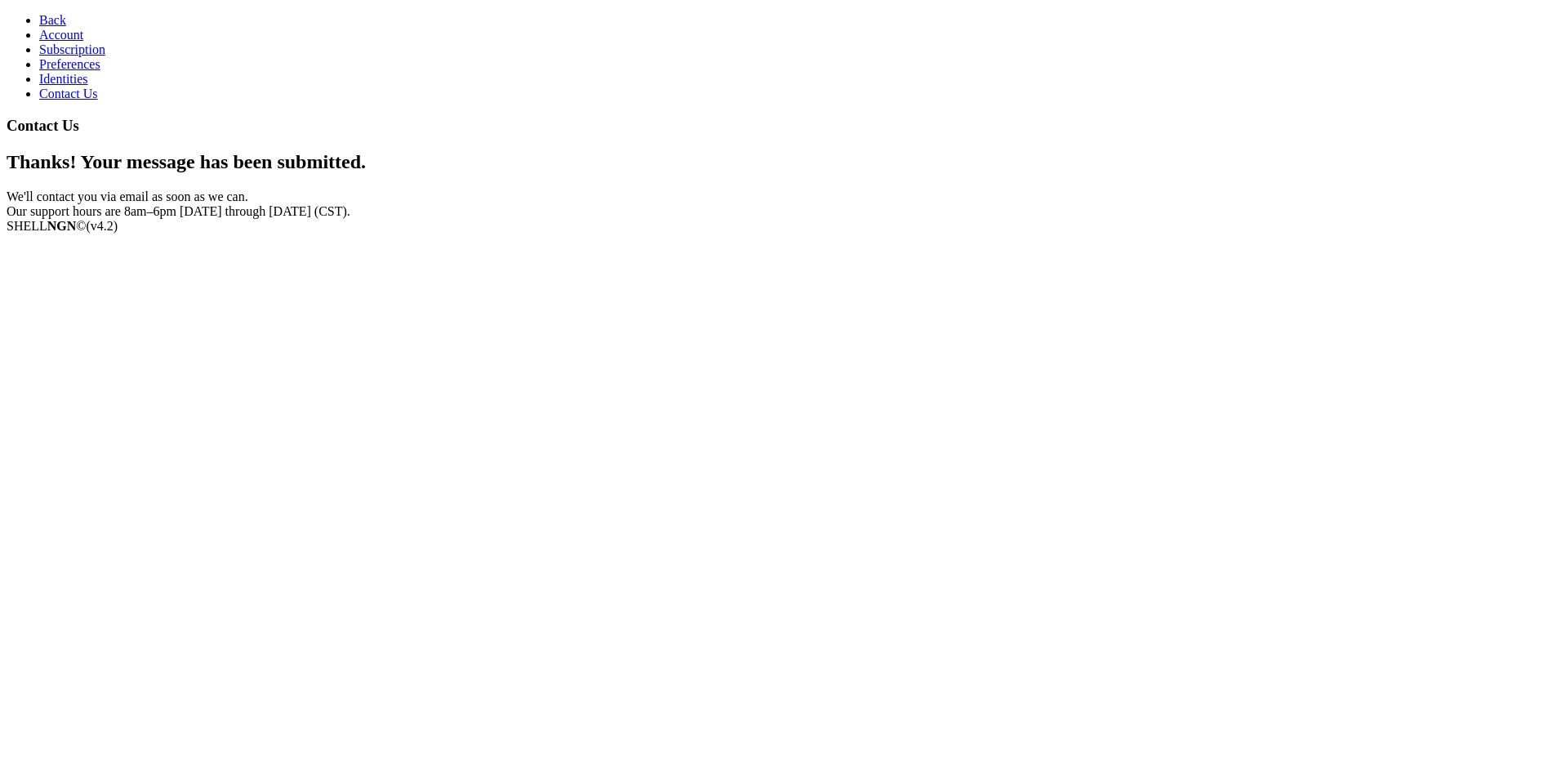
click at [46, 14] on span "Back" at bounding box center [53, 20] width 27 height 13
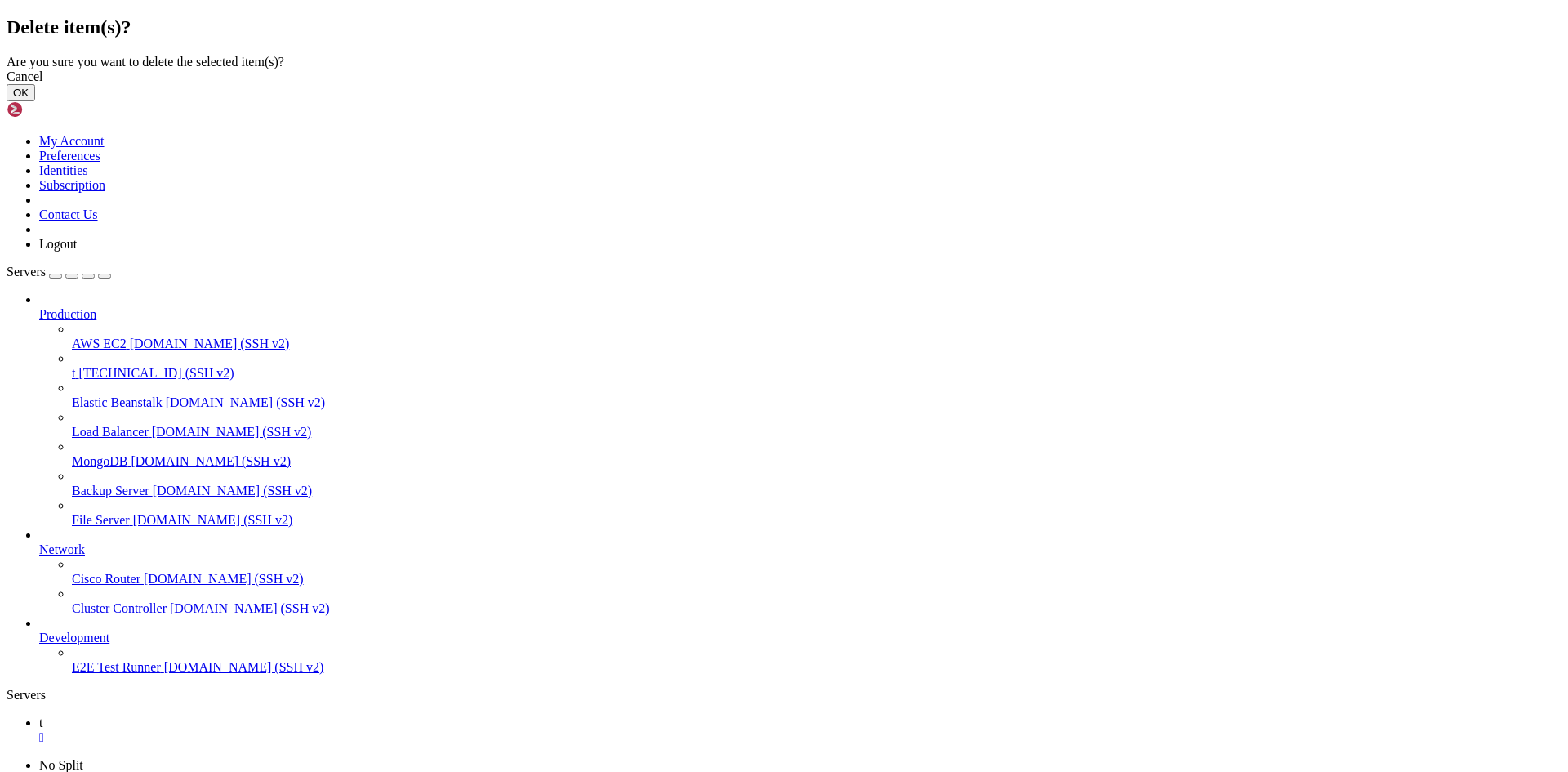
click at [35, 101] on button "OK" at bounding box center [21, 93] width 29 height 17
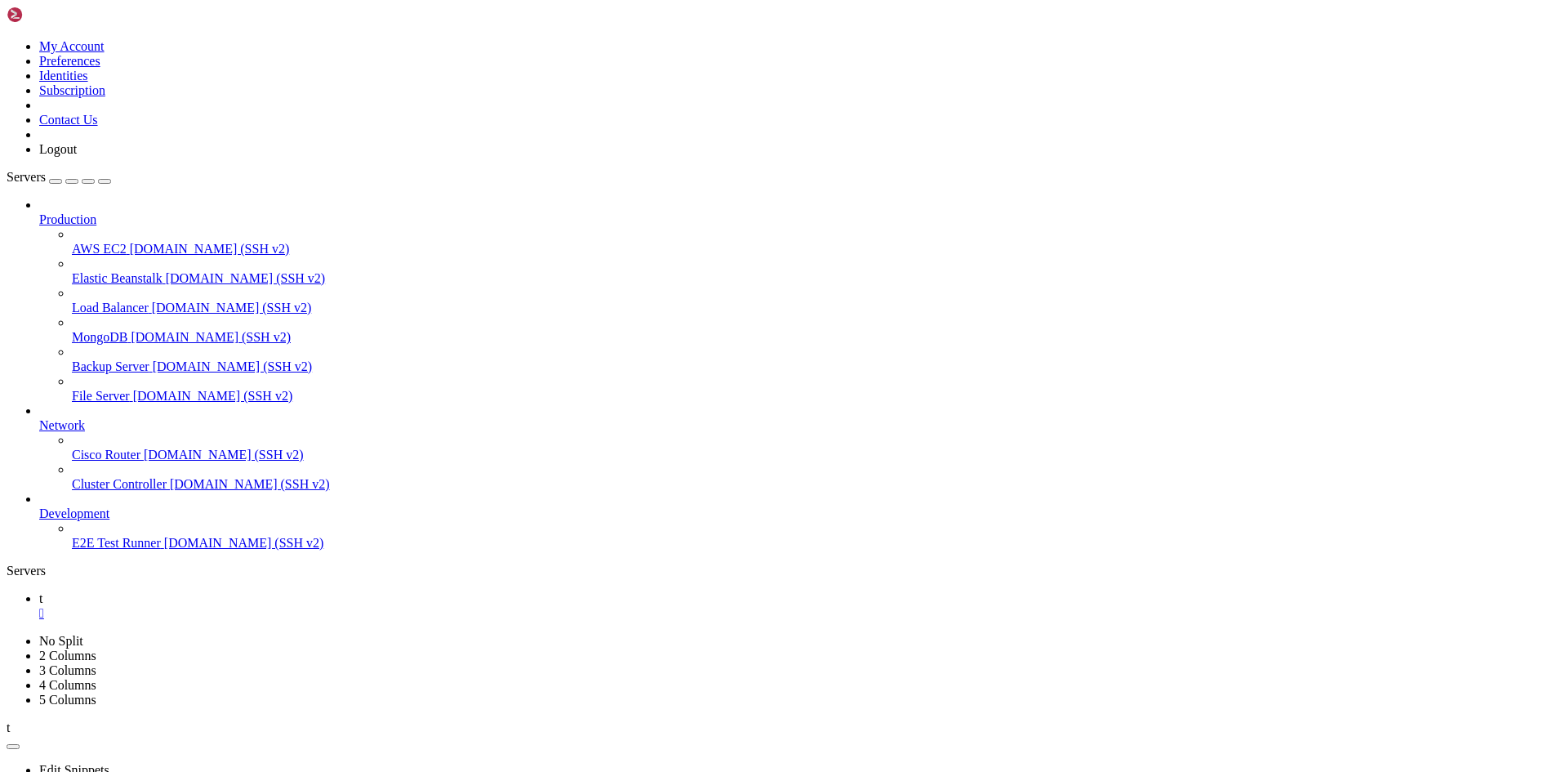
click at [130, 242] on span "[DOMAIN_NAME] (SSH v2)" at bounding box center [210, 248] width 160 height 13
click at [13, 747] on icon "button" at bounding box center [13, 747] width 0 height 0
click at [242, 592] on link "t " at bounding box center [800, 606] width 1523 height 29
click at [250, 606] on div "" at bounding box center [800, 613] width 1523 height 14
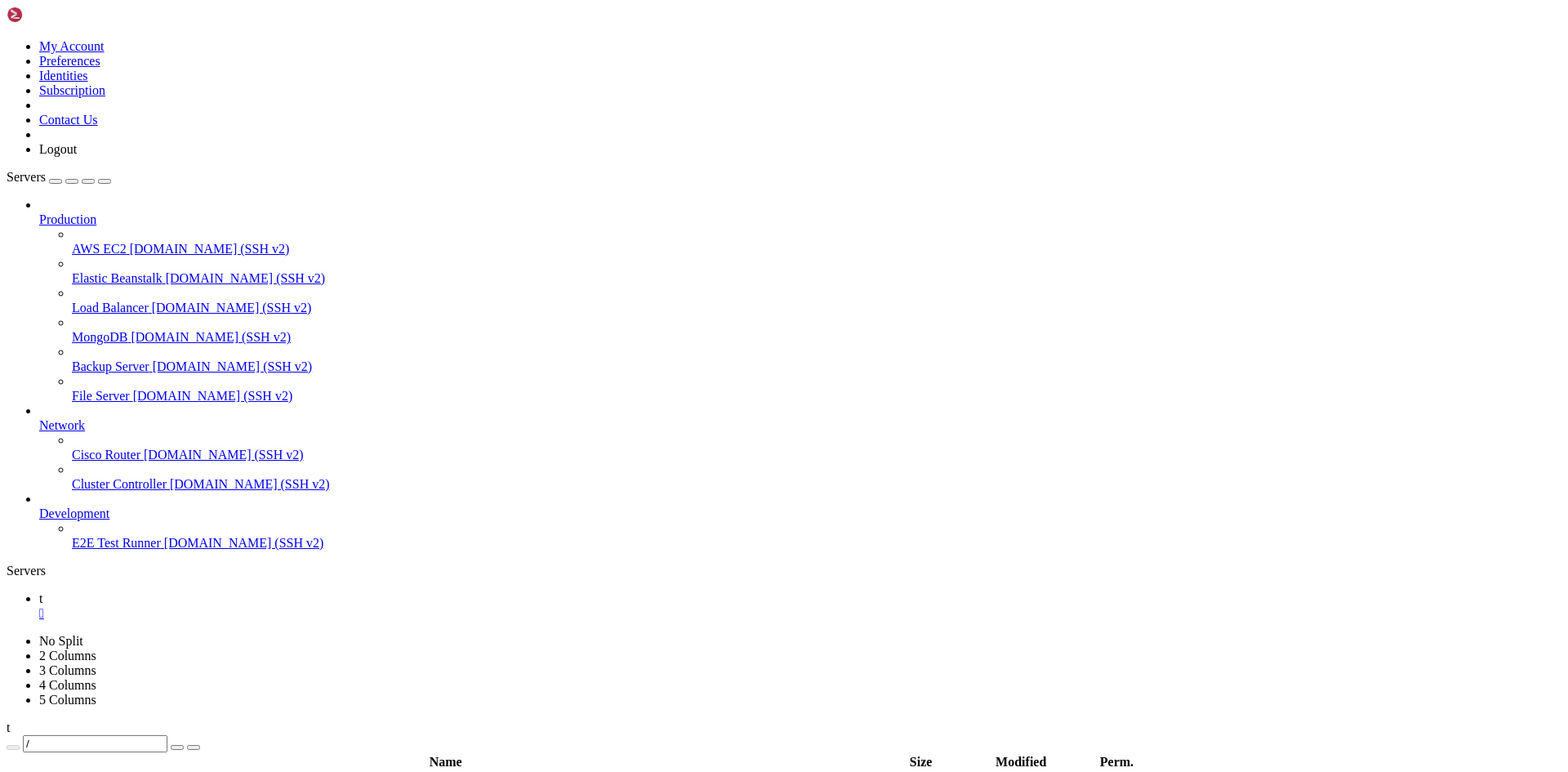
click at [252, 606] on div "" at bounding box center [800, 613] width 1523 height 14
